Goal: Book appointment/travel/reservation

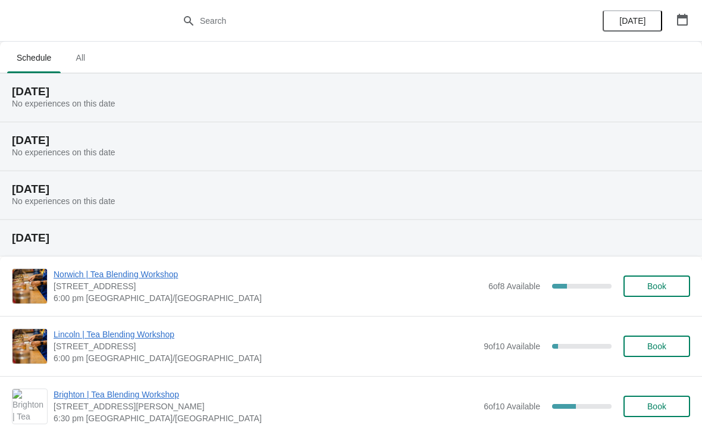
click at [687, 17] on icon "button" at bounding box center [682, 20] width 11 height 12
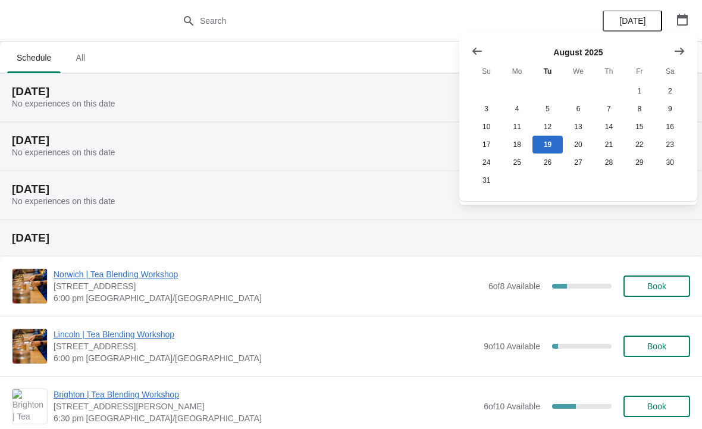
click at [683, 40] on button "Show next month, September 2025" at bounding box center [679, 50] width 21 height 21
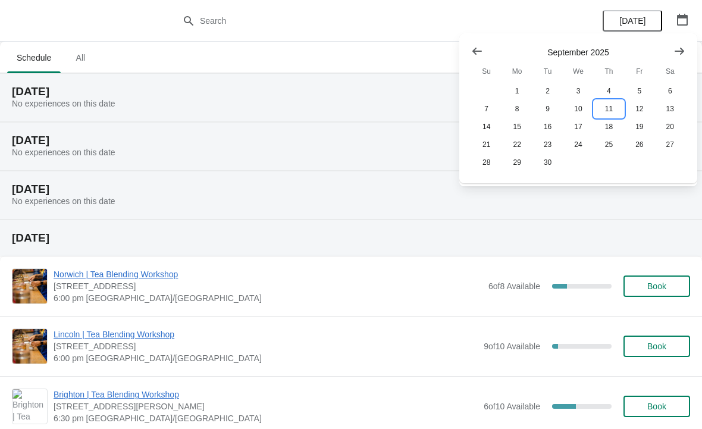
click at [615, 110] on button "11" at bounding box center [609, 109] width 30 height 18
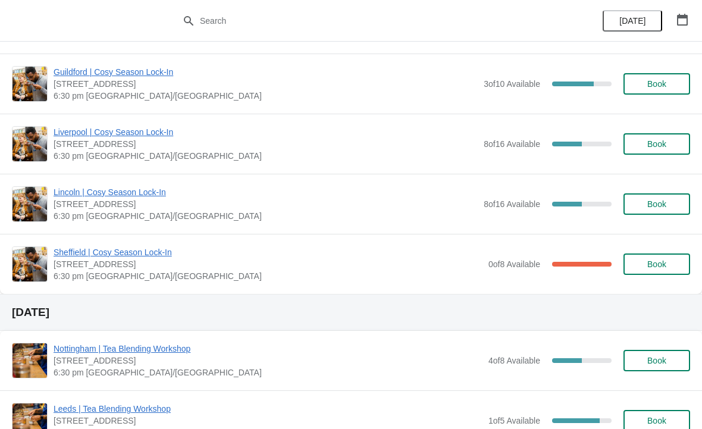
scroll to position [1259, 0]
click at [580, 270] on div "0 of 8 Available 100 %" at bounding box center [550, 263] width 123 height 21
click at [135, 251] on span "Sheffield | Cosy Season Lock-In" at bounding box center [268, 252] width 429 height 12
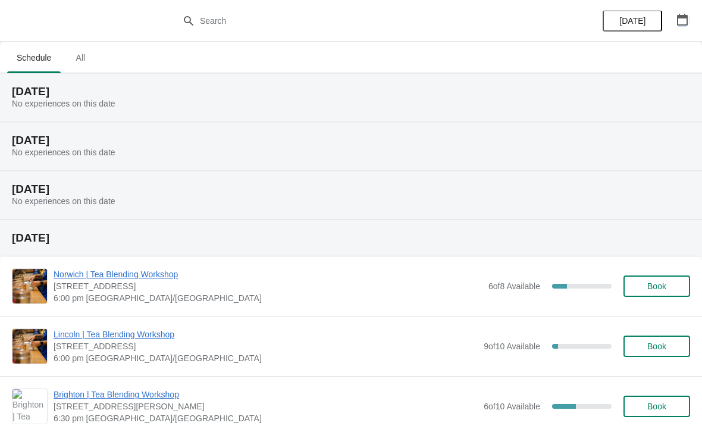
click at [672, 22] on button "button" at bounding box center [682, 19] width 21 height 21
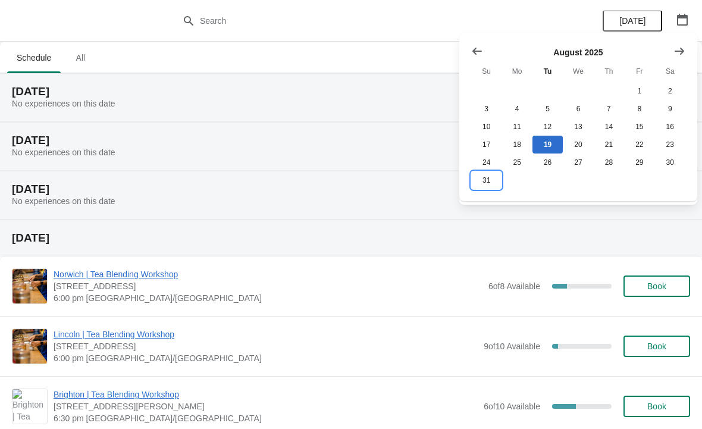
click at [487, 186] on button "31" at bounding box center [486, 180] width 30 height 18
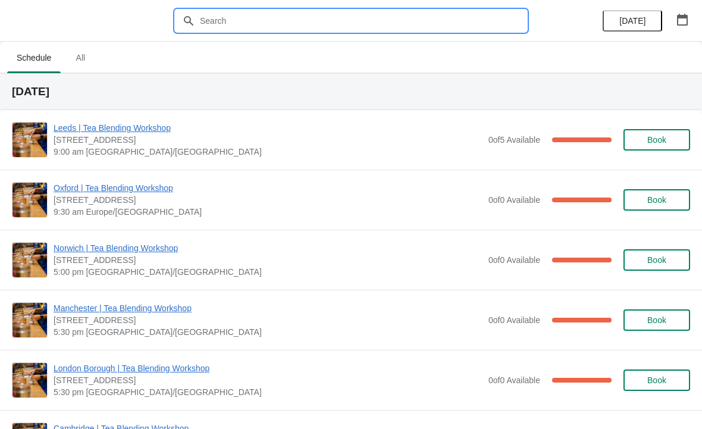
click at [460, 15] on input "text" at bounding box center [362, 20] width 327 height 21
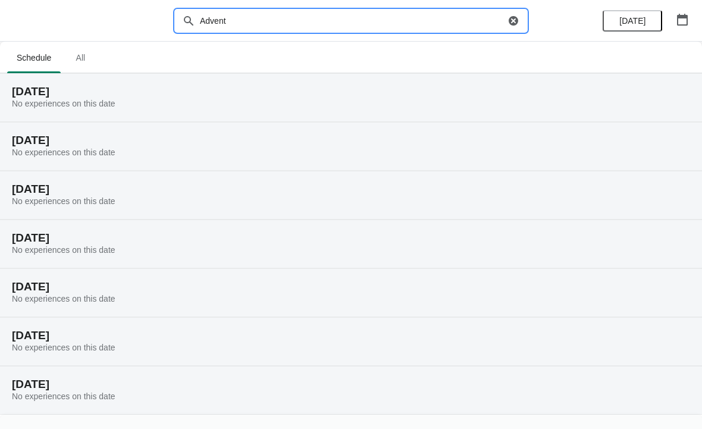
type input "Advent"
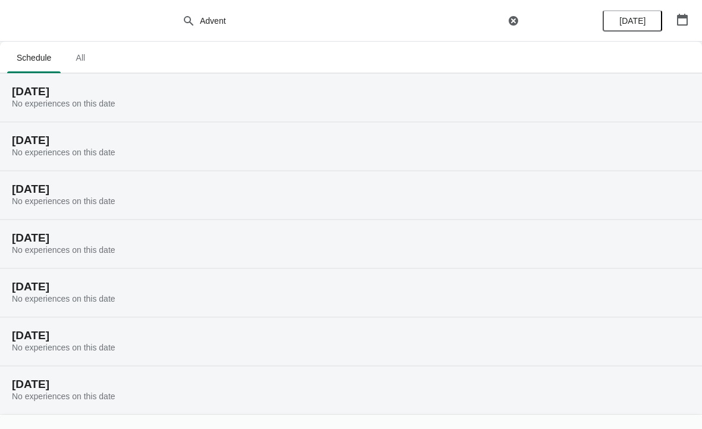
click at [635, 16] on span "[DATE]" at bounding box center [633, 21] width 26 height 10
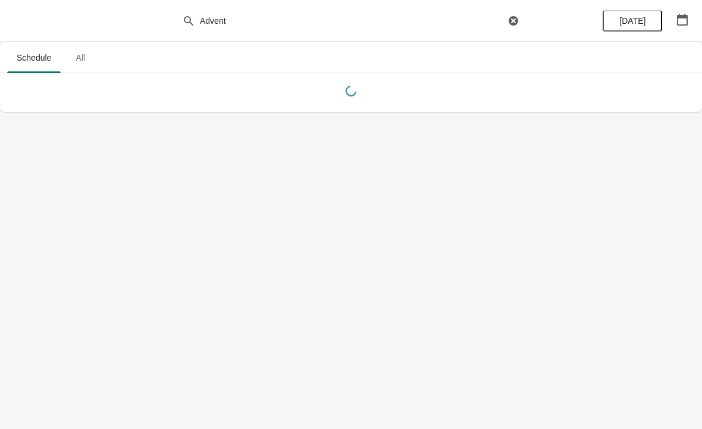
click at [693, 14] on button "button" at bounding box center [682, 19] width 21 height 21
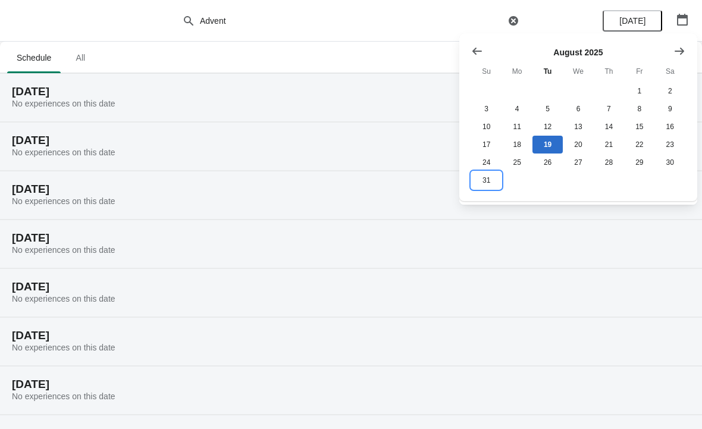
click at [488, 177] on button "31" at bounding box center [486, 180] width 30 height 18
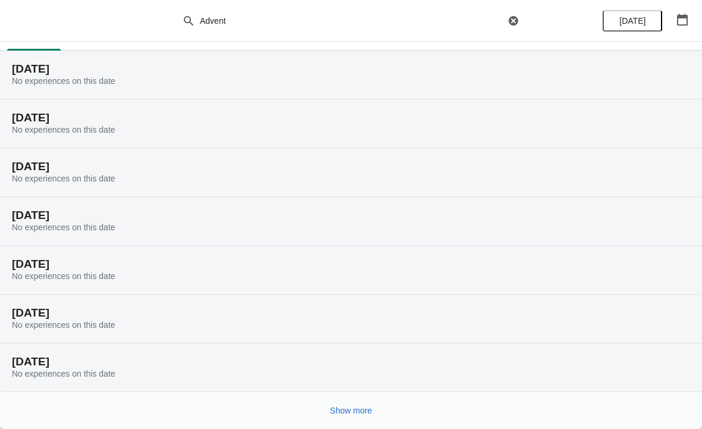
scroll to position [23, 0]
click at [346, 402] on button "Show more" at bounding box center [352, 410] width 52 height 21
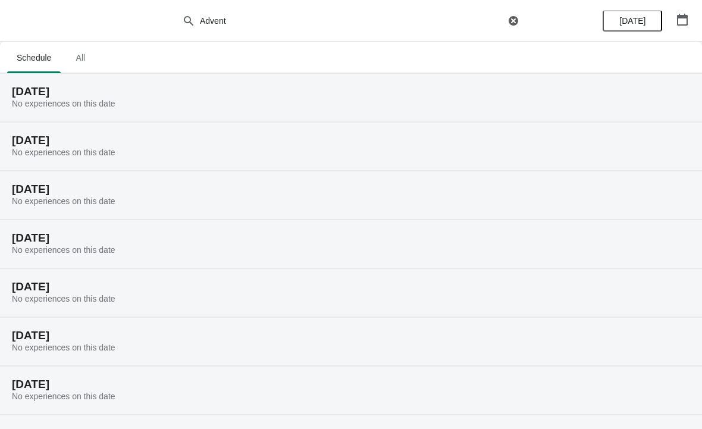
scroll to position [0, 0]
click at [77, 58] on span "All" at bounding box center [80, 57] width 30 height 21
